Goal: Task Accomplishment & Management: Manage account settings

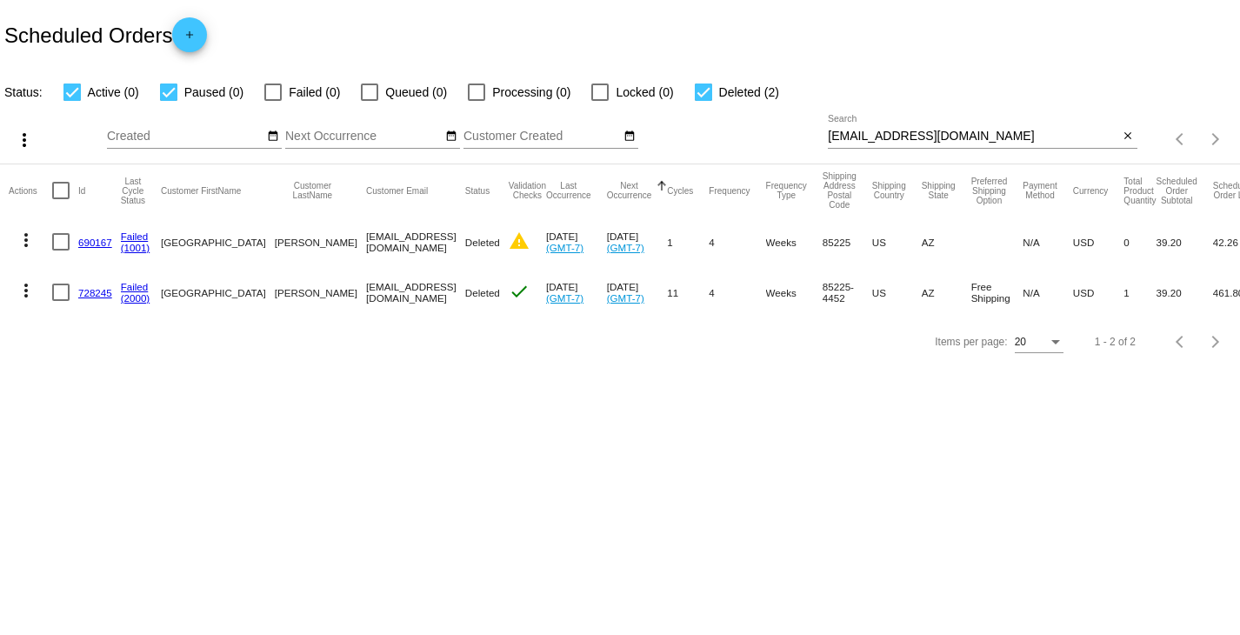
click at [402, 361] on div "Items per page: 20 1 - 2 of 2" at bounding box center [620, 341] width 1240 height 49
click at [100, 243] on link "690167" at bounding box center [95, 242] width 34 height 11
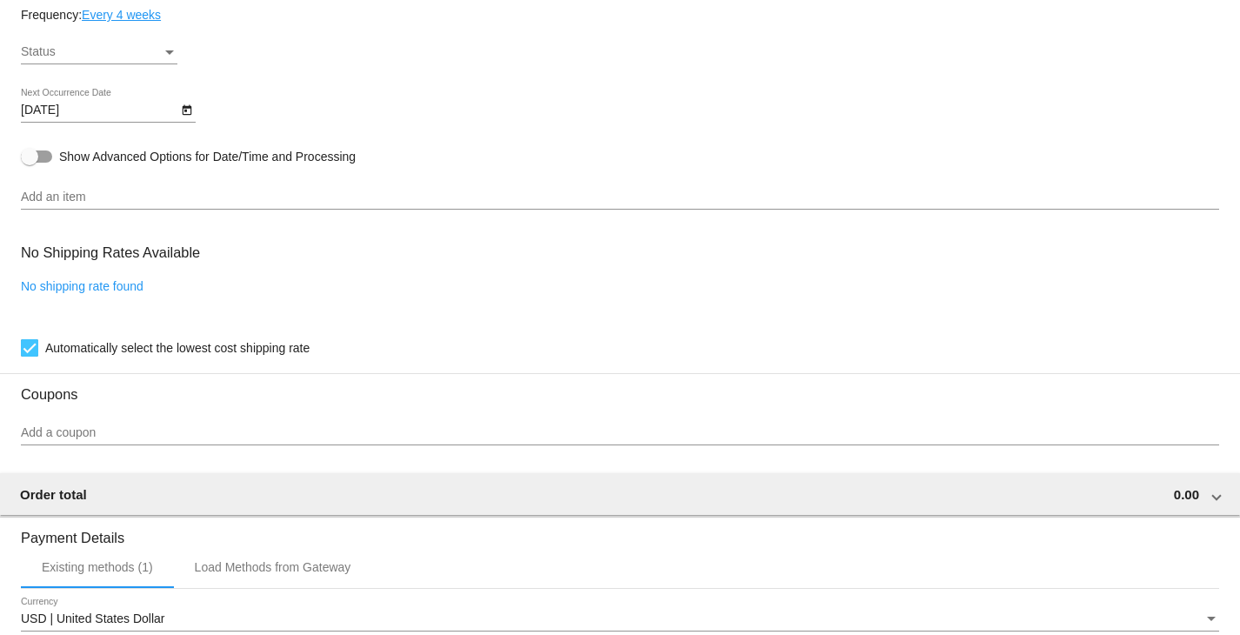
scroll to position [957, 0]
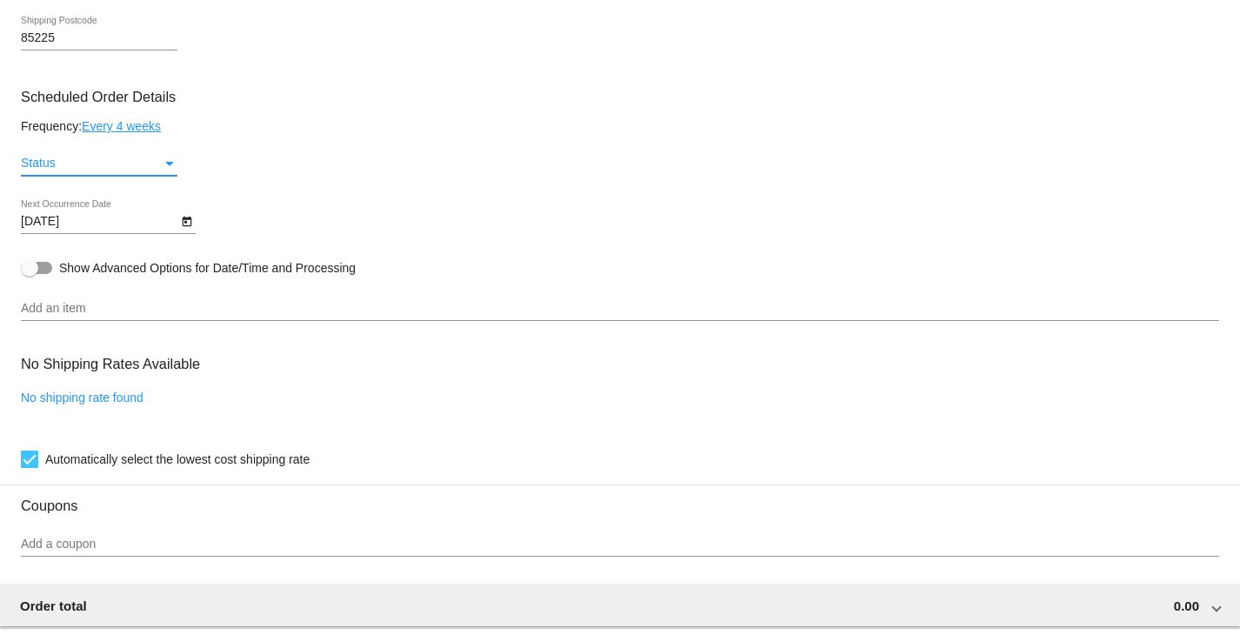
click at [147, 164] on div "Status" at bounding box center [91, 164] width 141 height 14
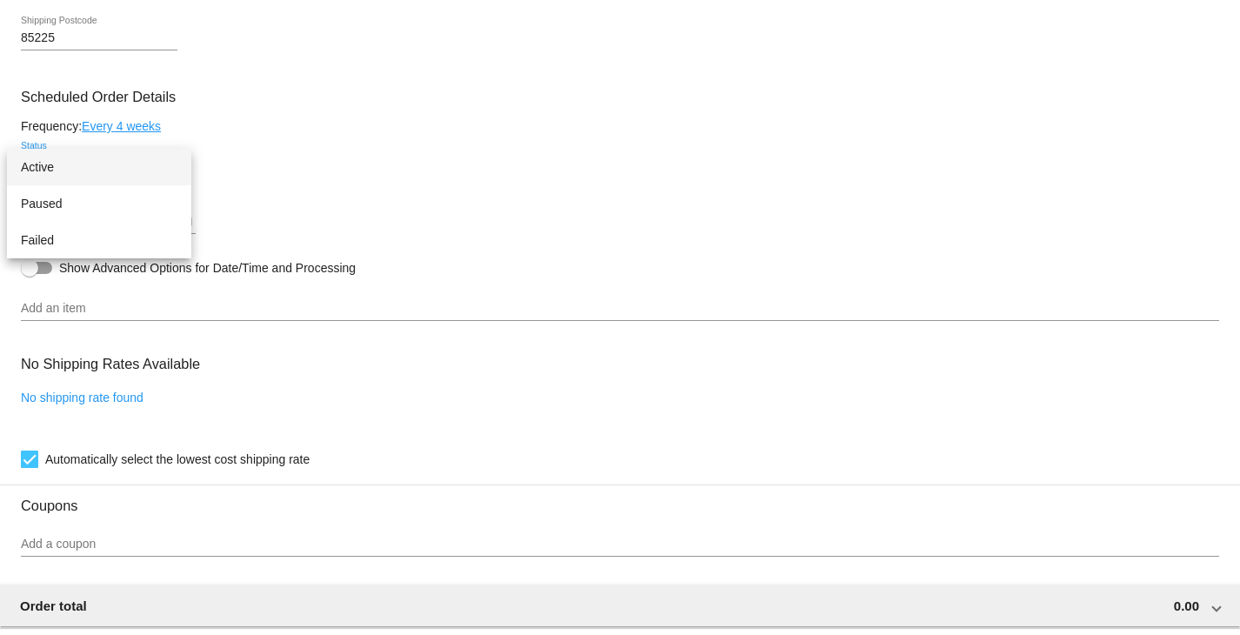
click at [544, 162] on div at bounding box center [620, 317] width 1240 height 635
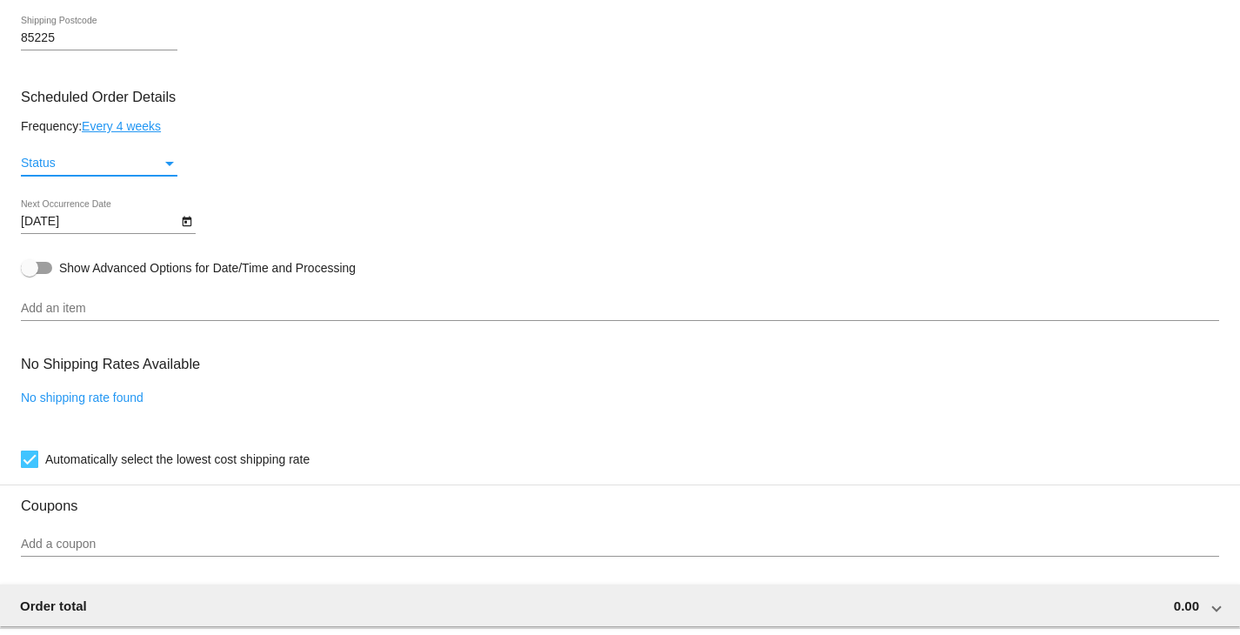
click at [132, 163] on div "Status" at bounding box center [91, 164] width 141 height 14
